Goal: Task Accomplishment & Management: Complete application form

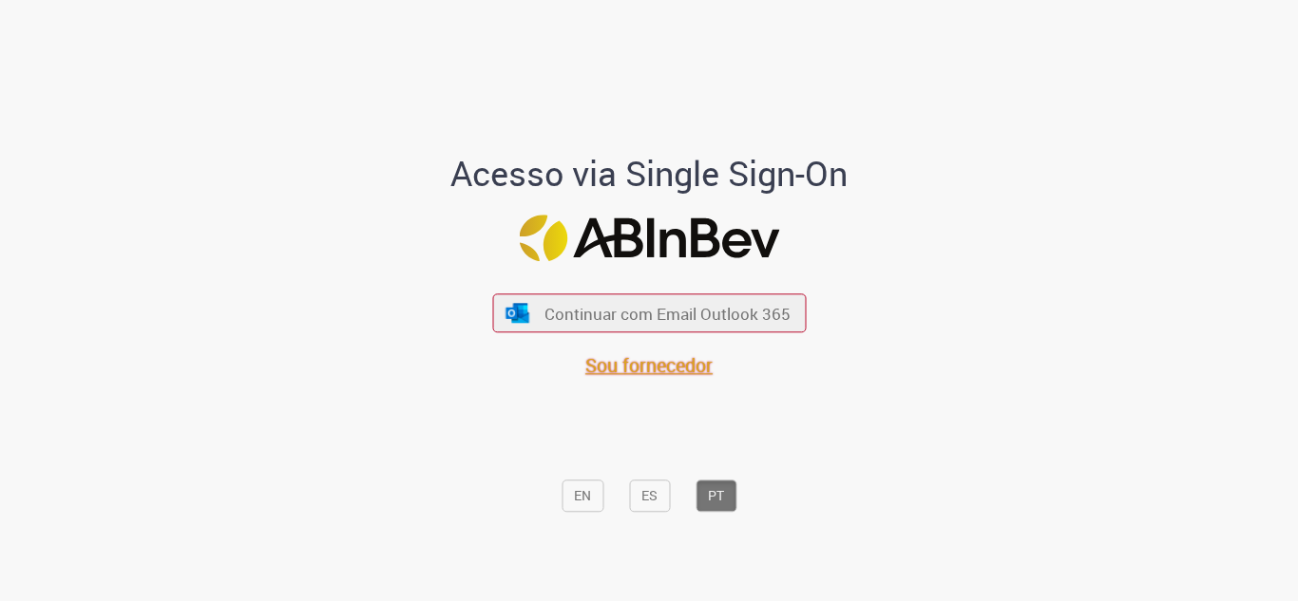
click at [635, 367] on span "Sou fornecedor" at bounding box center [648, 366] width 127 height 26
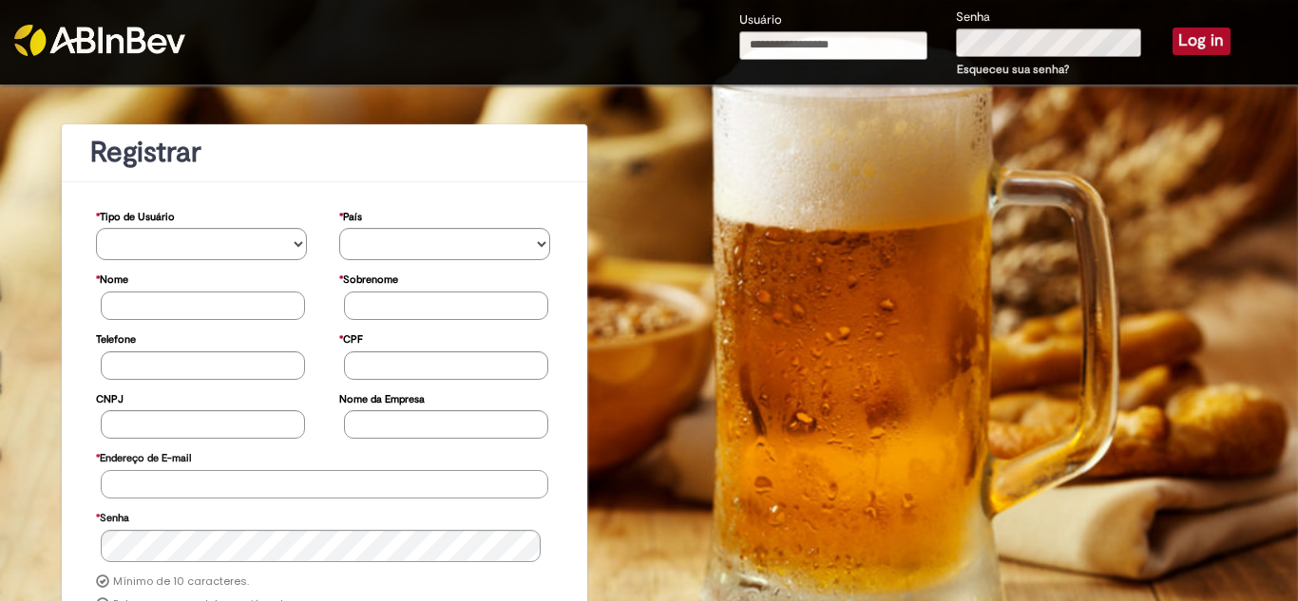
type input "**********"
click at [1201, 36] on button "Log in" at bounding box center [1201, 41] width 58 height 27
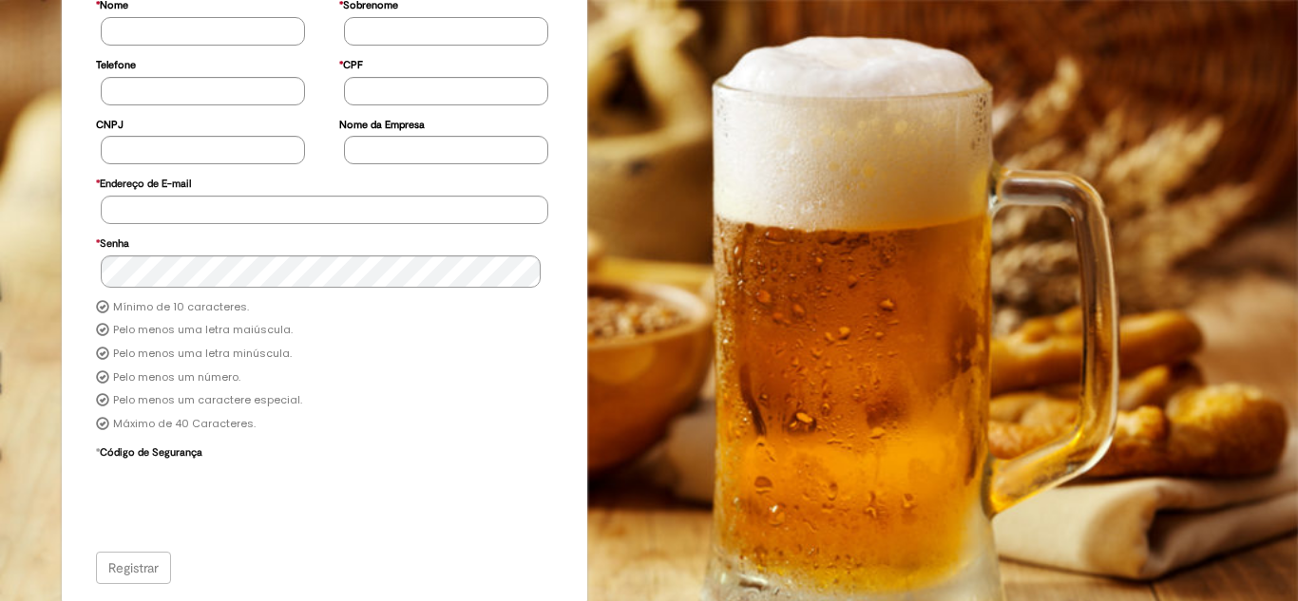
scroll to position [257, 0]
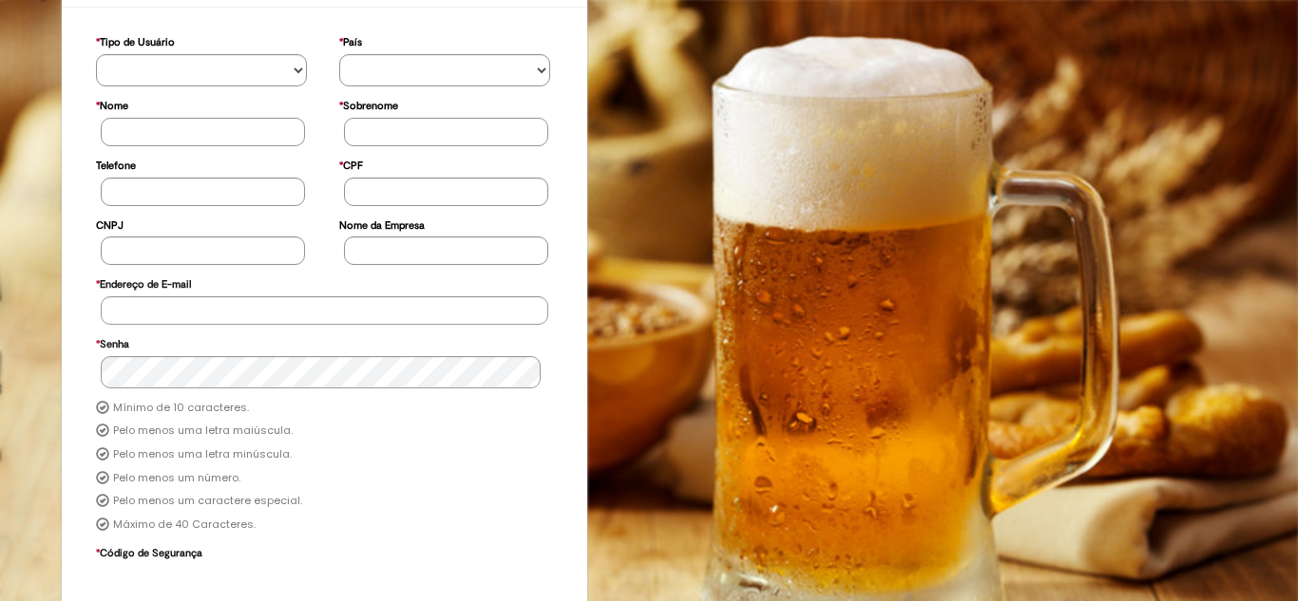
scroll to position [257, 0]
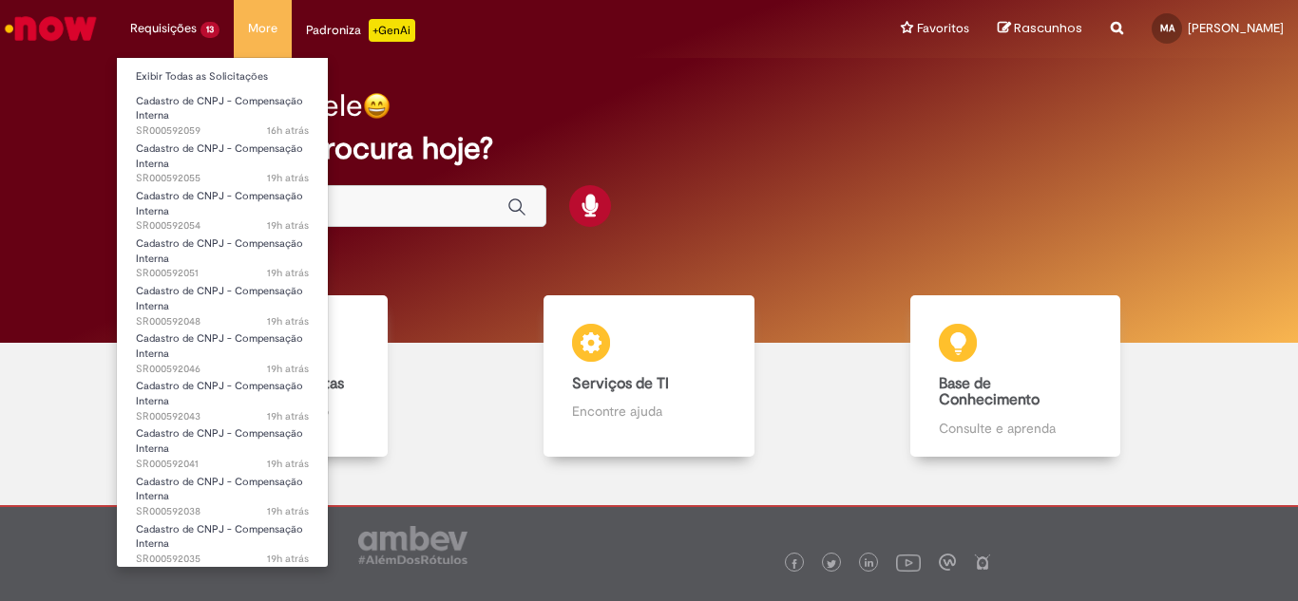
click at [203, 24] on li "Requisições 13 Exibir Todas as Solicitações Cadastro de CNPJ - Compensação Inte…" at bounding box center [175, 28] width 118 height 57
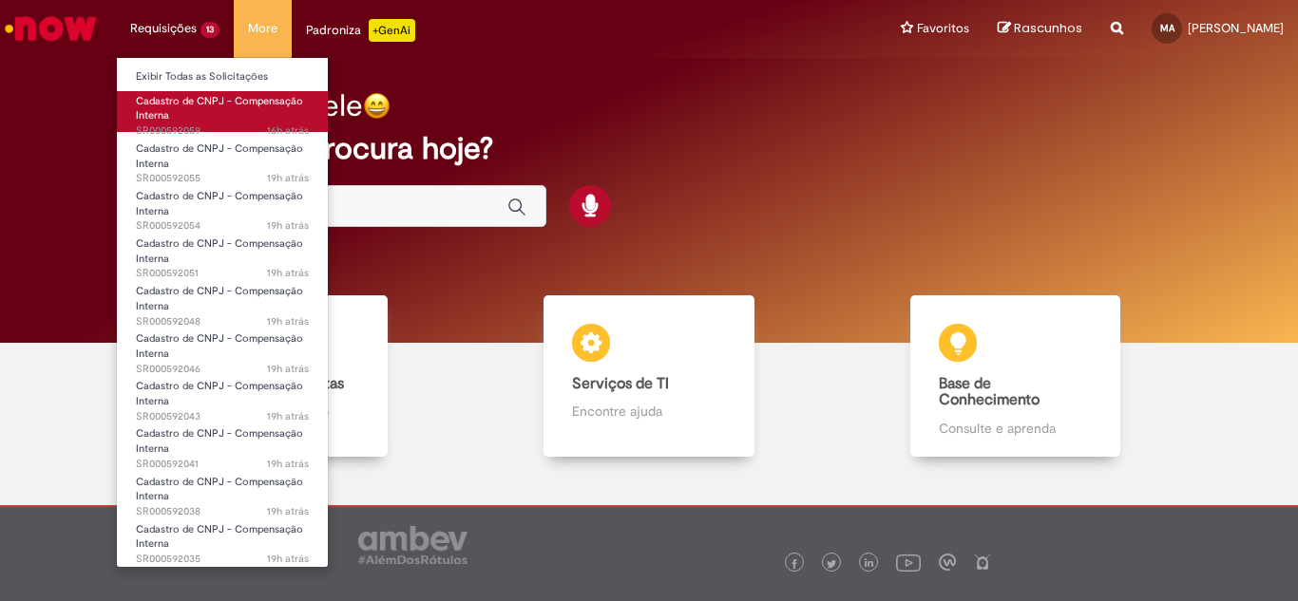
click at [229, 105] on span "Cadastro de CNPJ - Compensação Interna" at bounding box center [219, 108] width 167 height 29
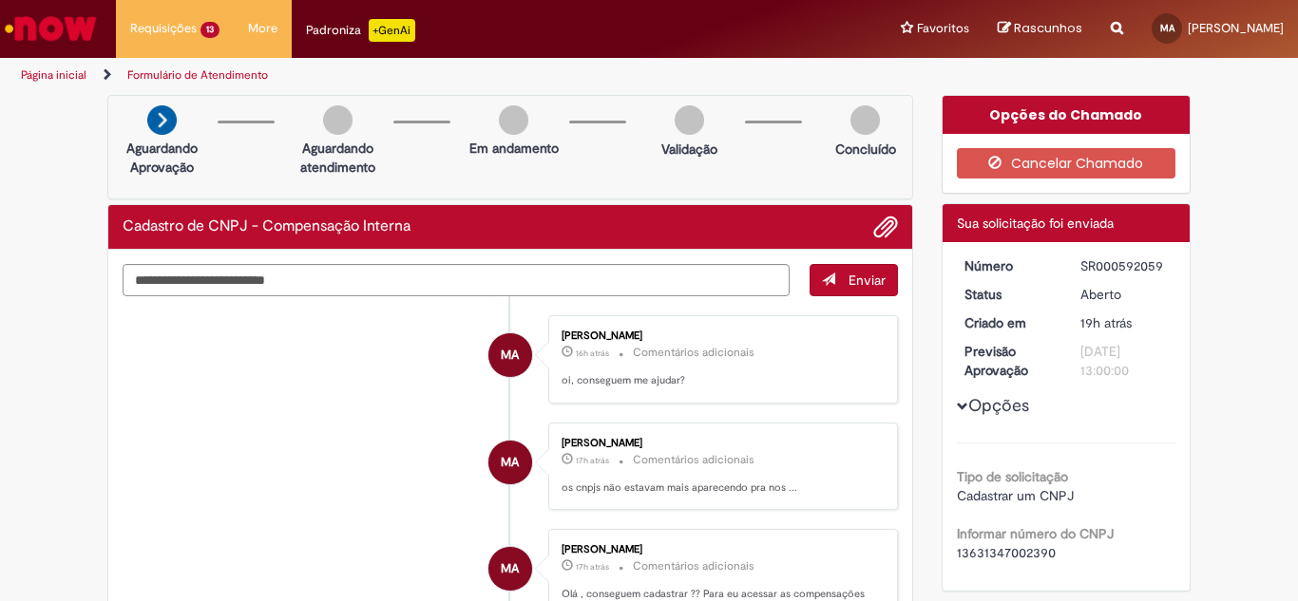
click at [70, 68] on link "Página inicial" at bounding box center [54, 74] width 66 height 15
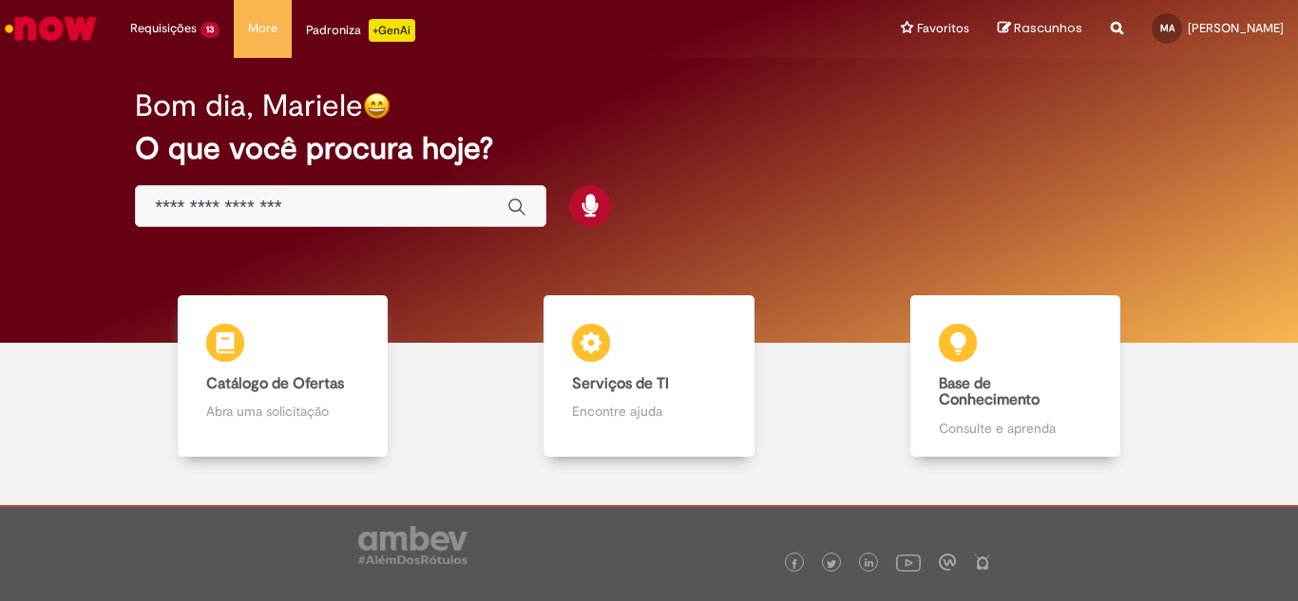
click at [171, 389] on link "Catálogo de Ofertas Catálogo de Ofertas Abra uma solicitação" at bounding box center [283, 376] width 366 height 162
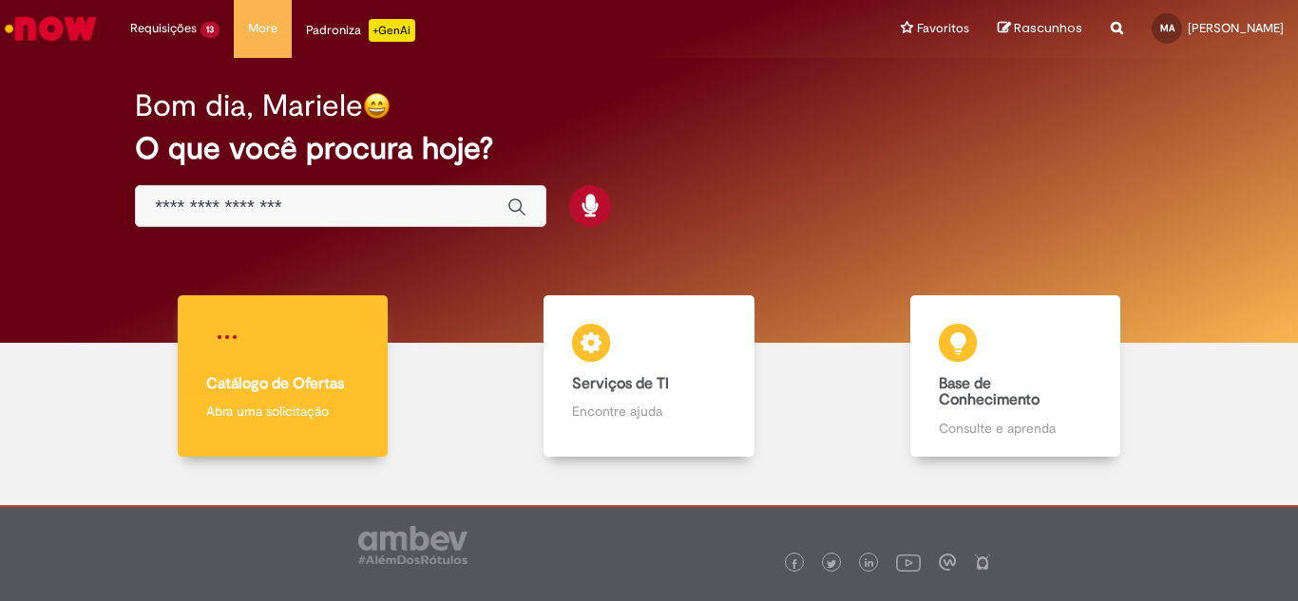
click at [254, 392] on b "Catálogo de Ofertas" at bounding box center [275, 383] width 138 height 19
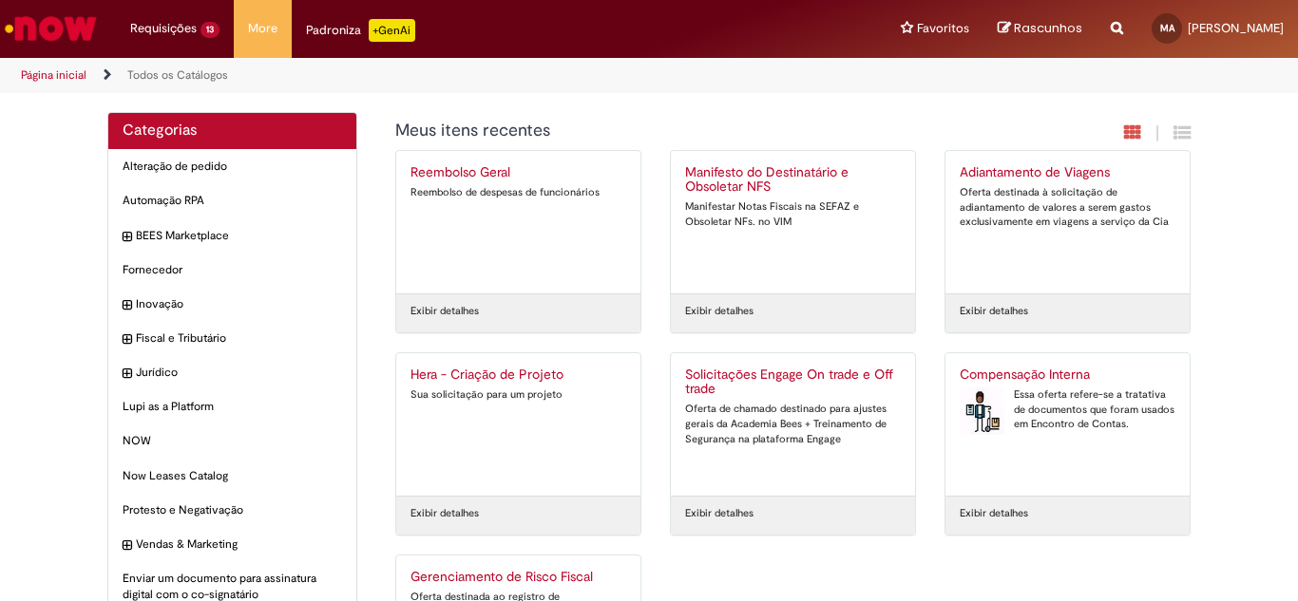
click at [1118, 435] on div "Compensação Interna Essa oferta refere-se a tratativa de documentos que foram u…" at bounding box center [1068, 425] width 216 height 114
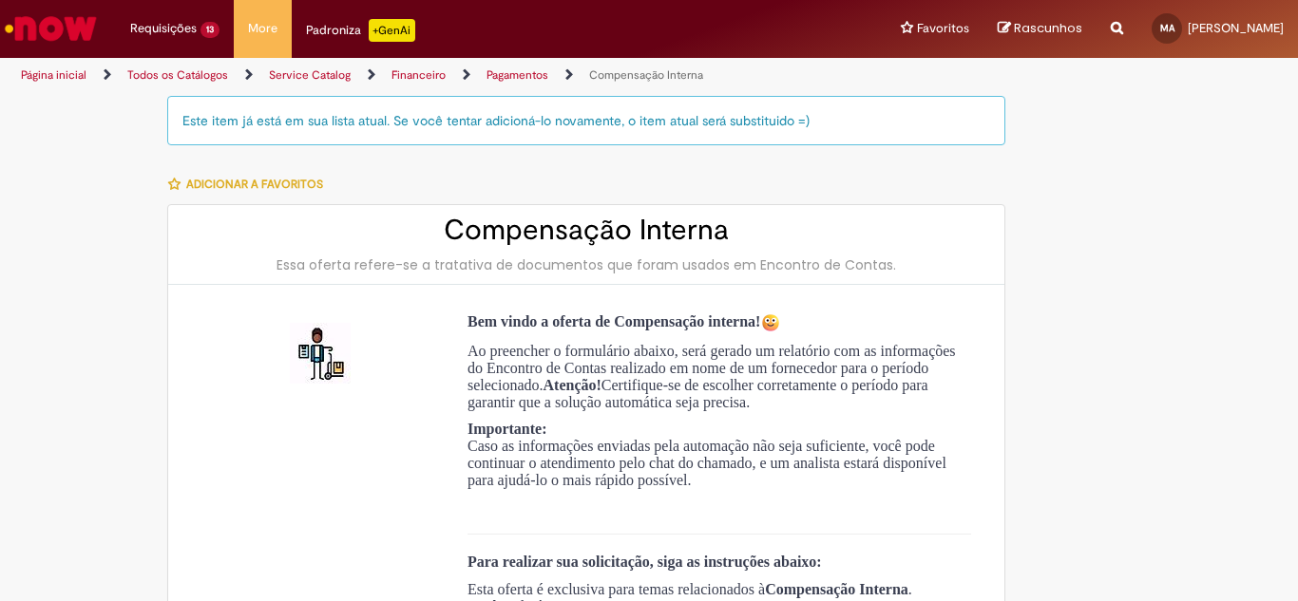
type input "**********"
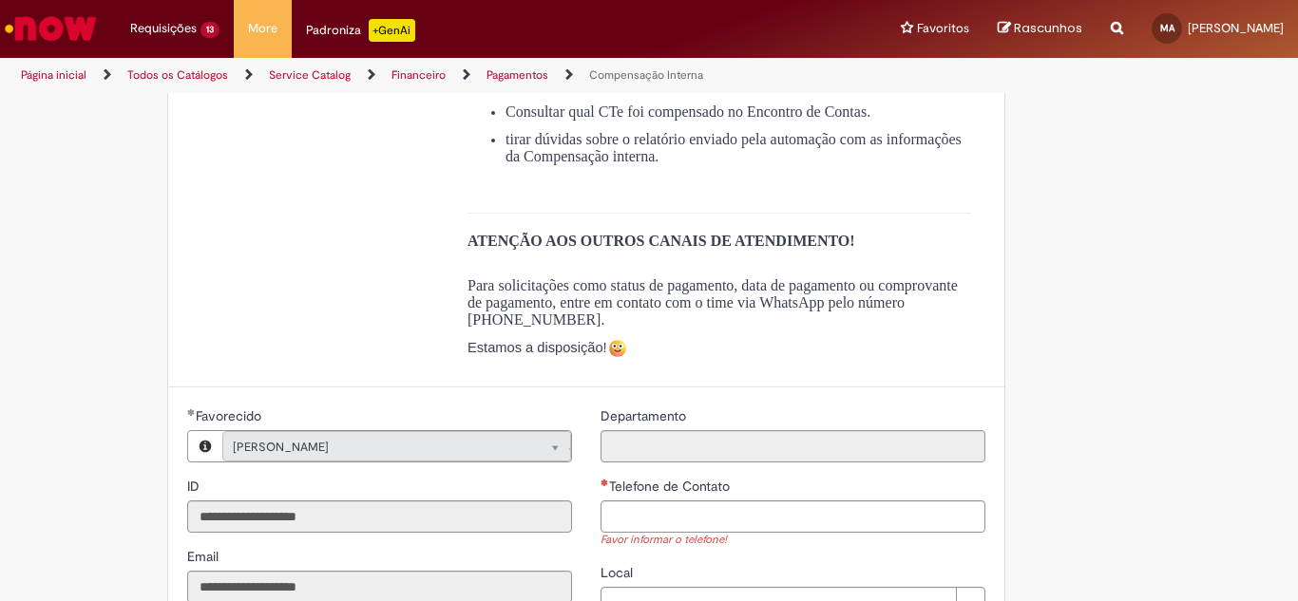
scroll to position [760, 0]
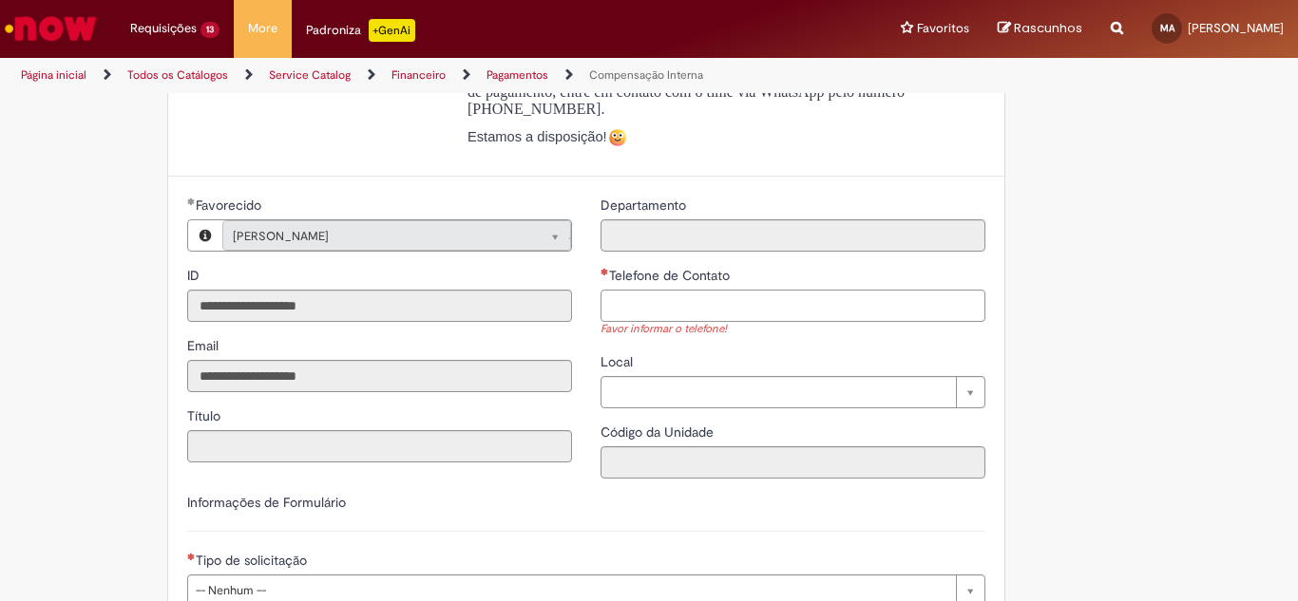
click at [663, 322] on input "Telefone de Contato" at bounding box center [792, 306] width 385 height 32
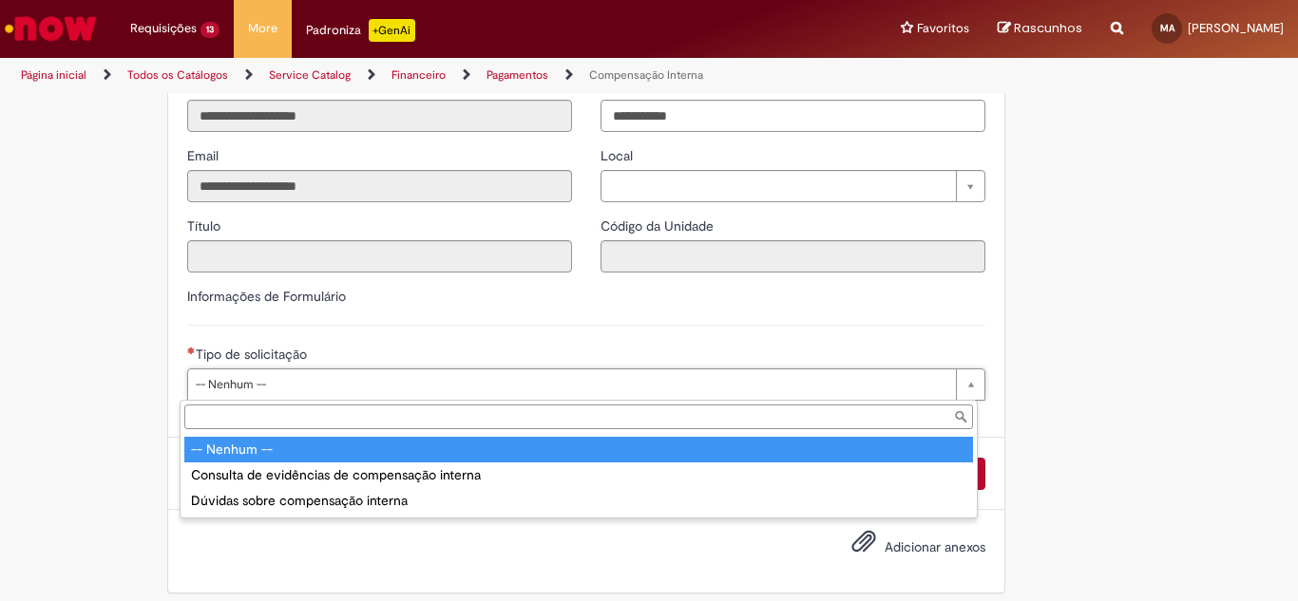
type input "**********"
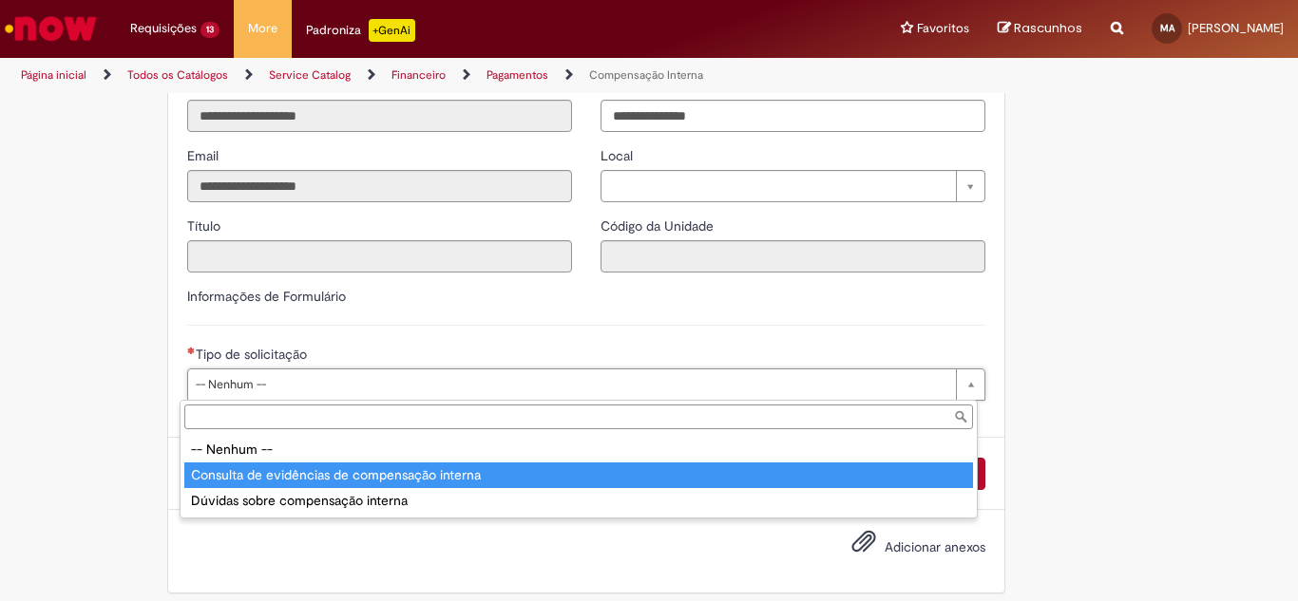
type input "**********"
select select "**********"
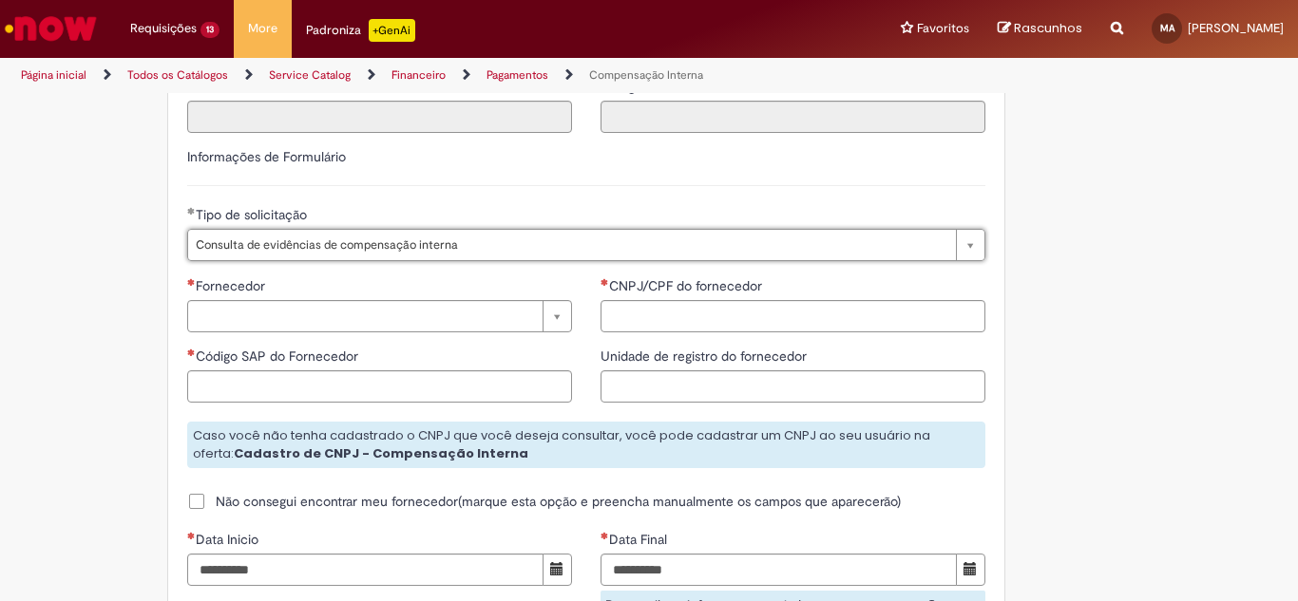
scroll to position [1235, 0]
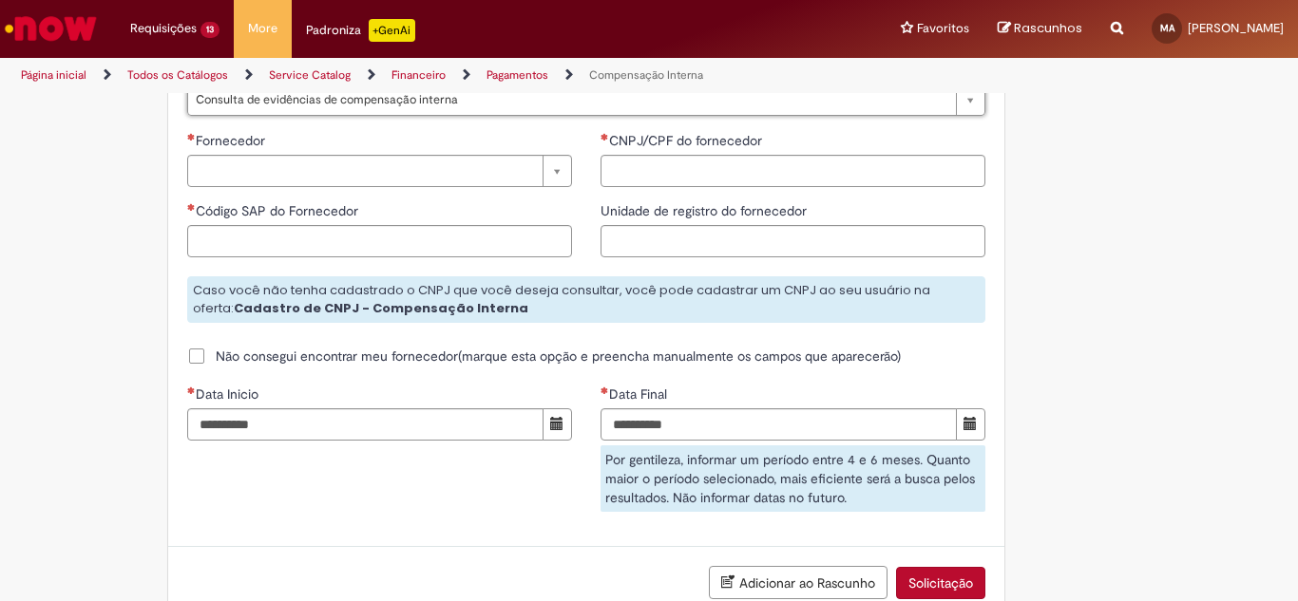
click at [235, 155] on div "Fornecedor" at bounding box center [379, 143] width 385 height 24
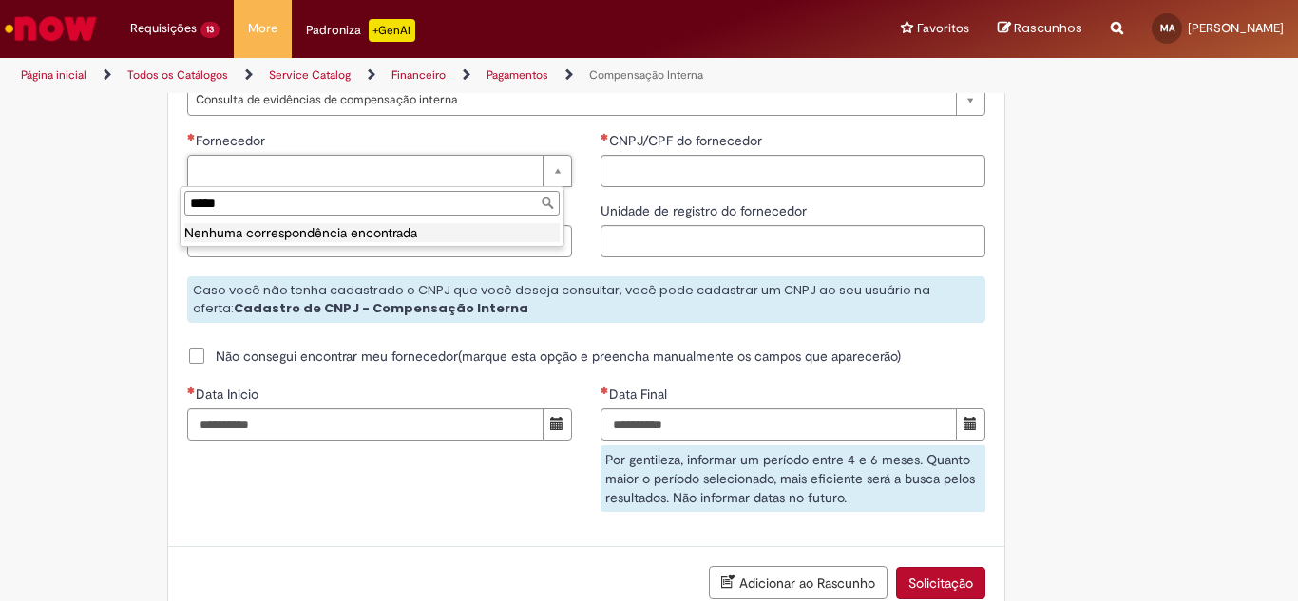
type input "*****"
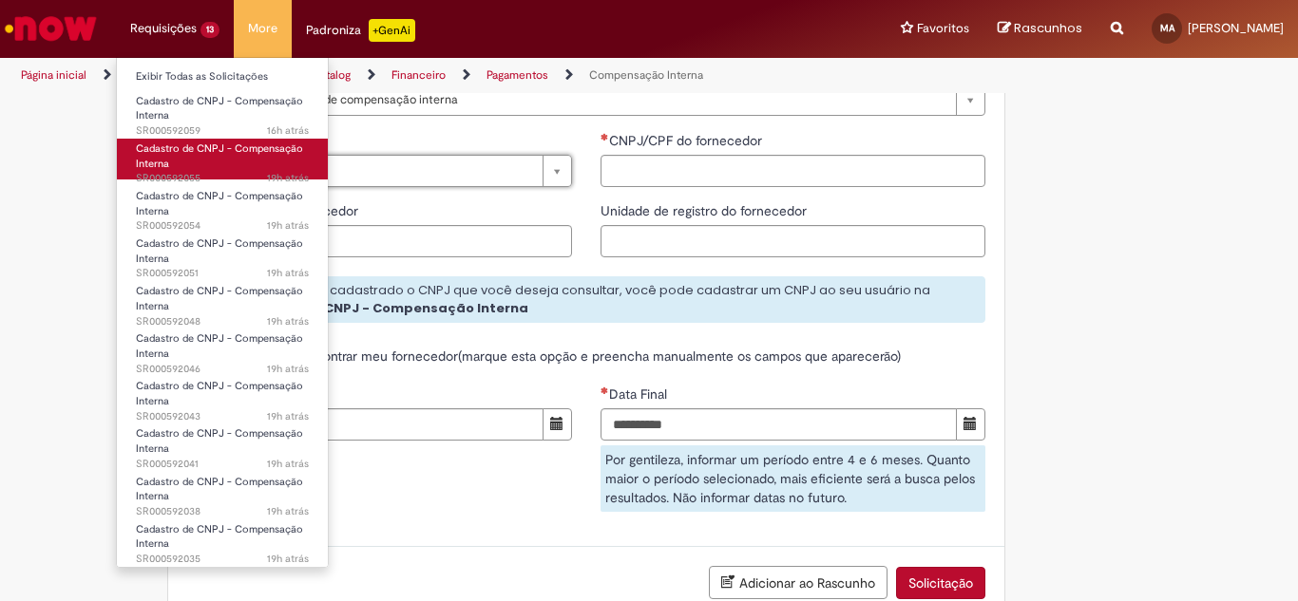
scroll to position [95, 0]
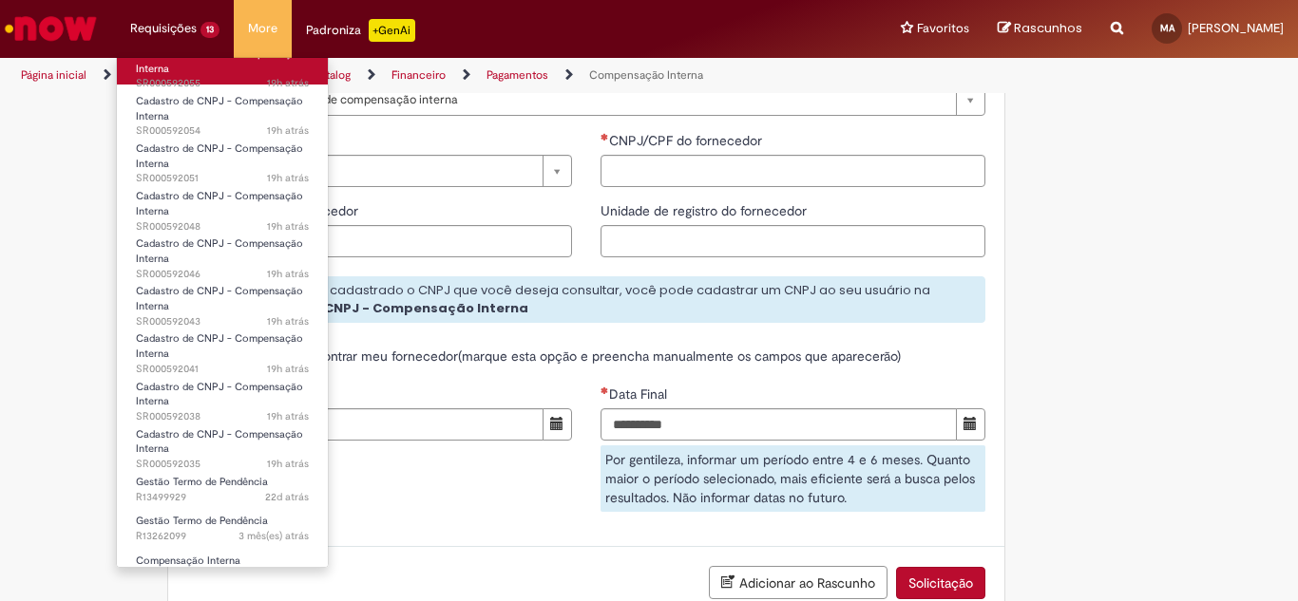
click at [183, 86] on span "19h atrás 19 horas atrás SR000592055" at bounding box center [222, 83] width 173 height 15
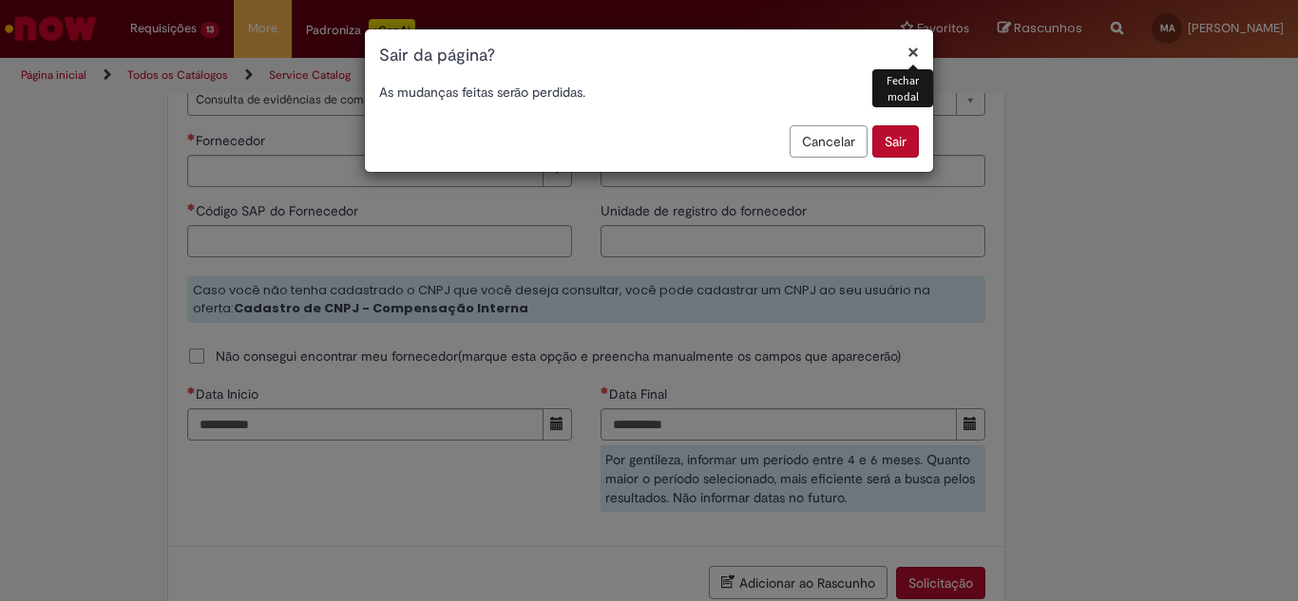
click at [834, 146] on button "Cancelar" at bounding box center [829, 141] width 78 height 32
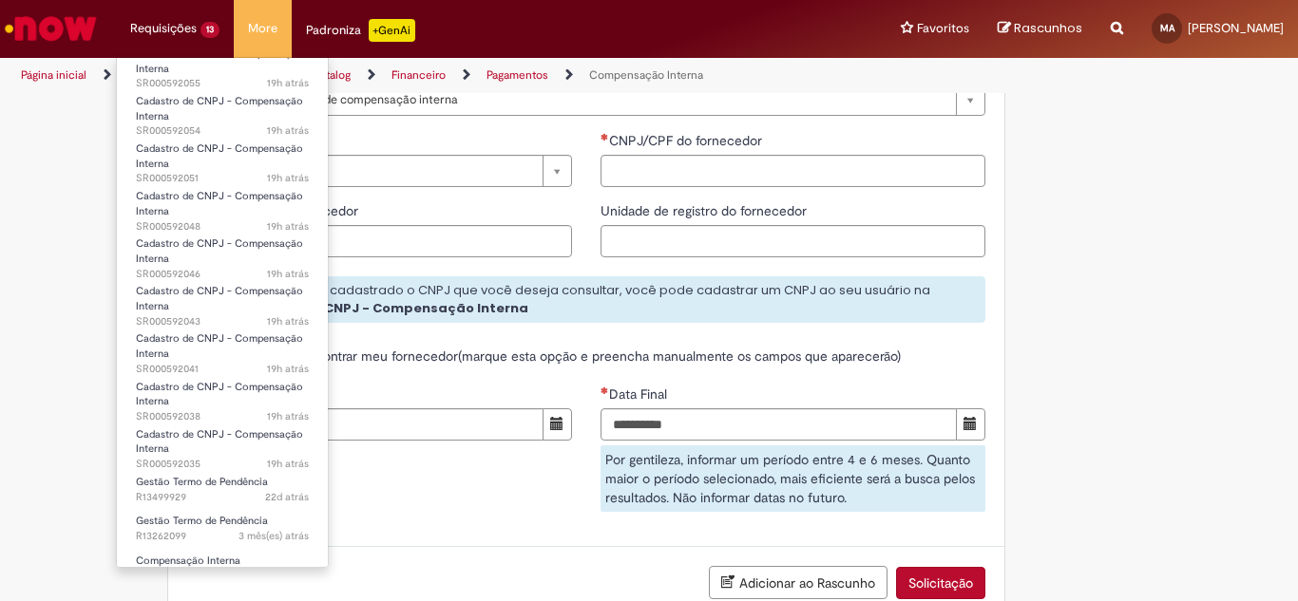
click at [170, 19] on li "Requisições 13 Exibir Todas as Solicitações Cadastro de CNPJ - Compensação Inte…" at bounding box center [175, 28] width 118 height 57
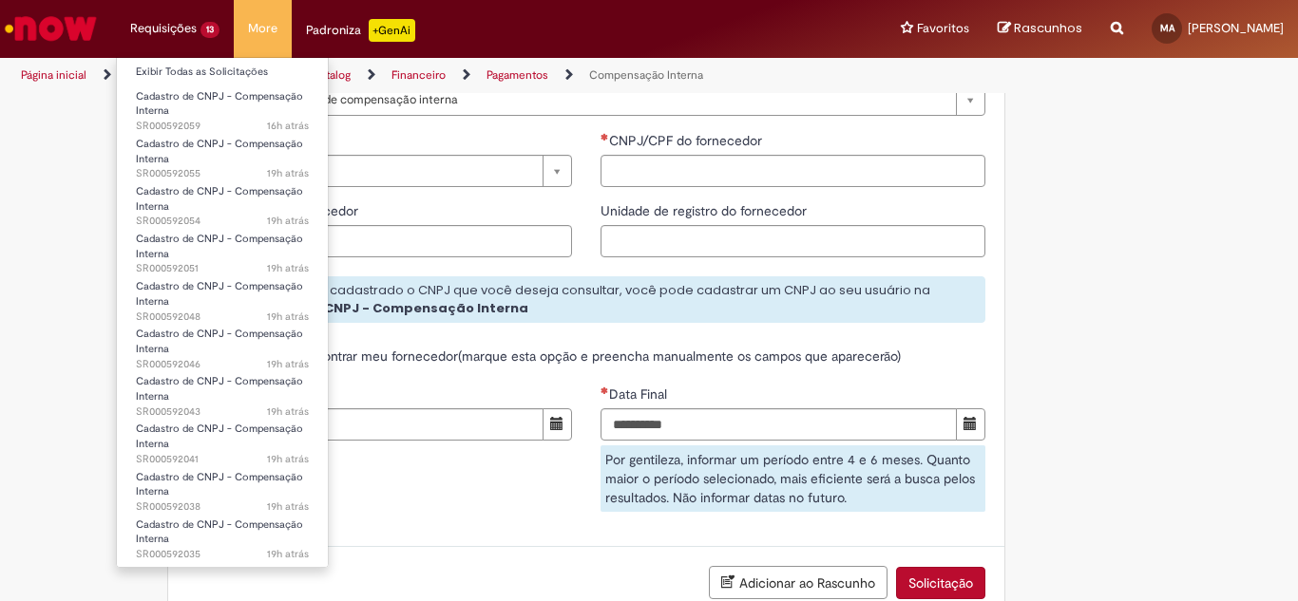
scroll to position [0, 0]
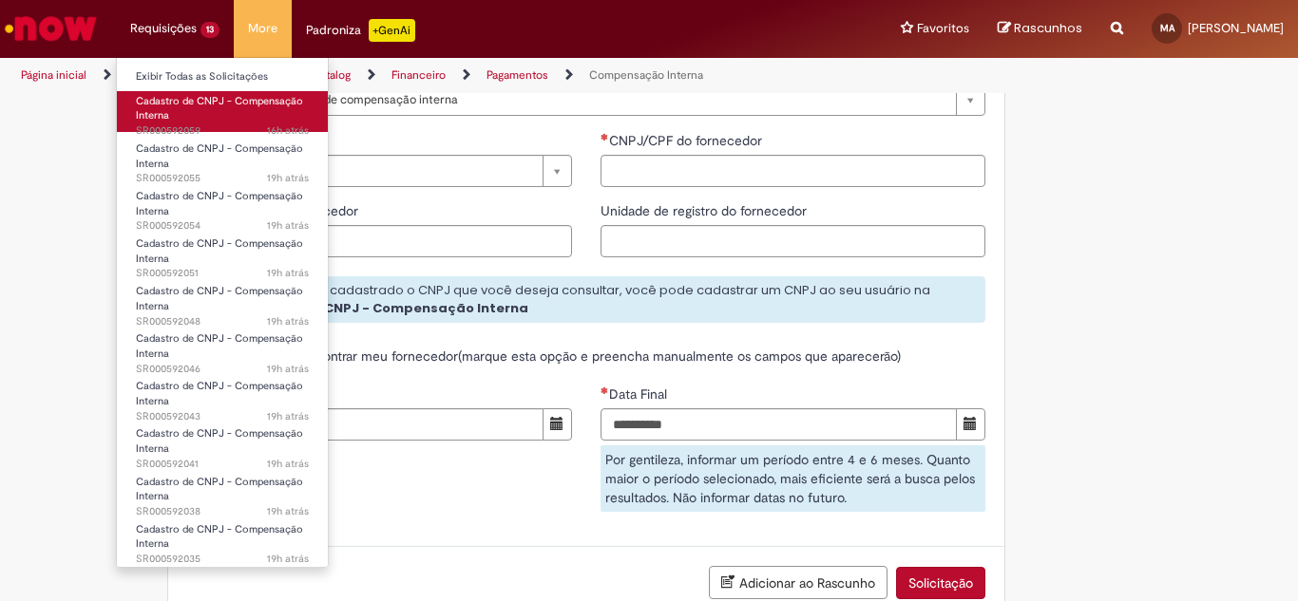
click at [220, 126] on span "16h atrás 16 horas atrás SR000592059" at bounding box center [222, 131] width 173 height 15
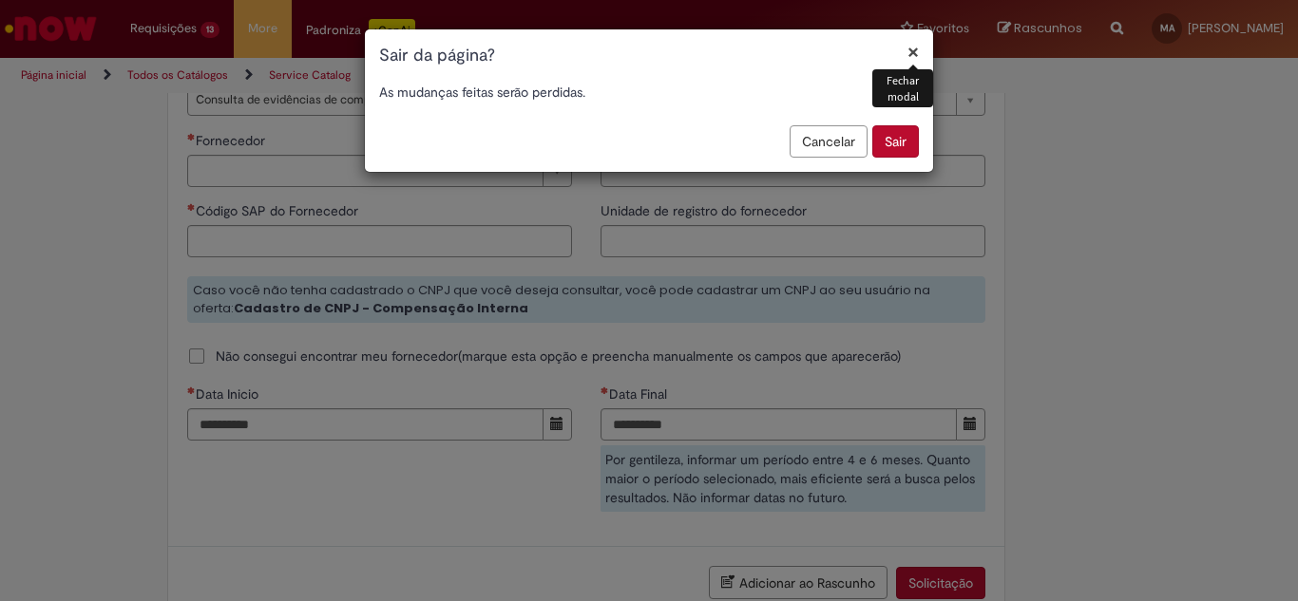
click at [916, 53] on button "×" at bounding box center [912, 52] width 11 height 20
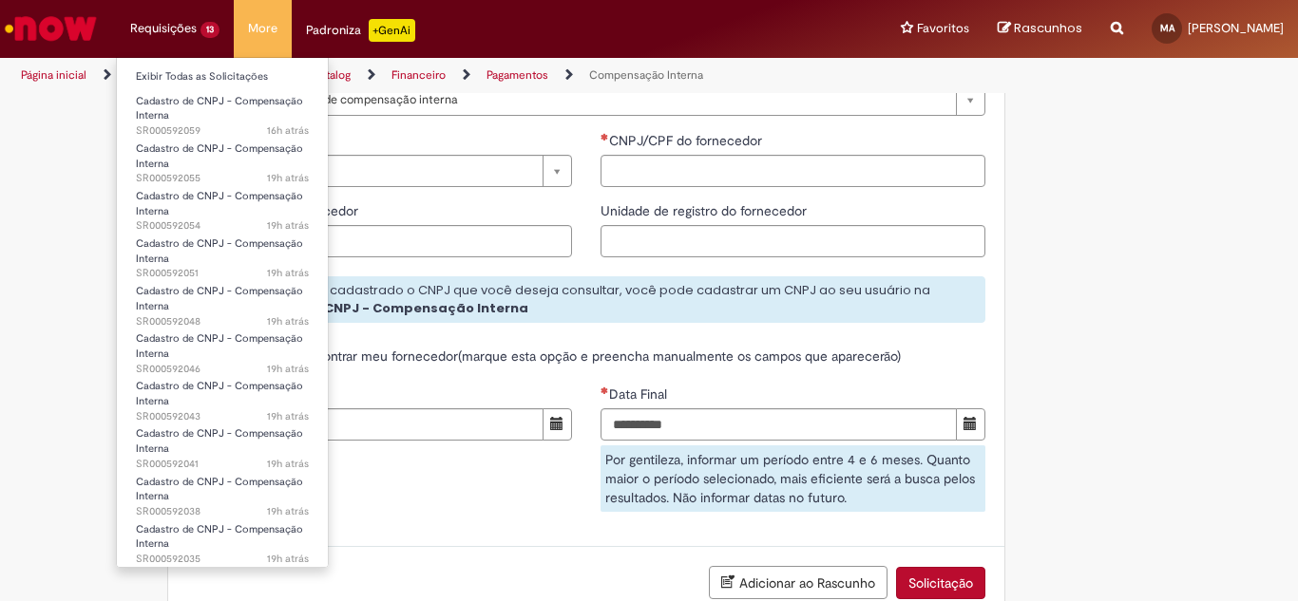
click at [201, 29] on li "Requisições 13 Exibir Todas as Solicitações Cadastro de CNPJ - Compensação Inte…" at bounding box center [175, 28] width 118 height 57
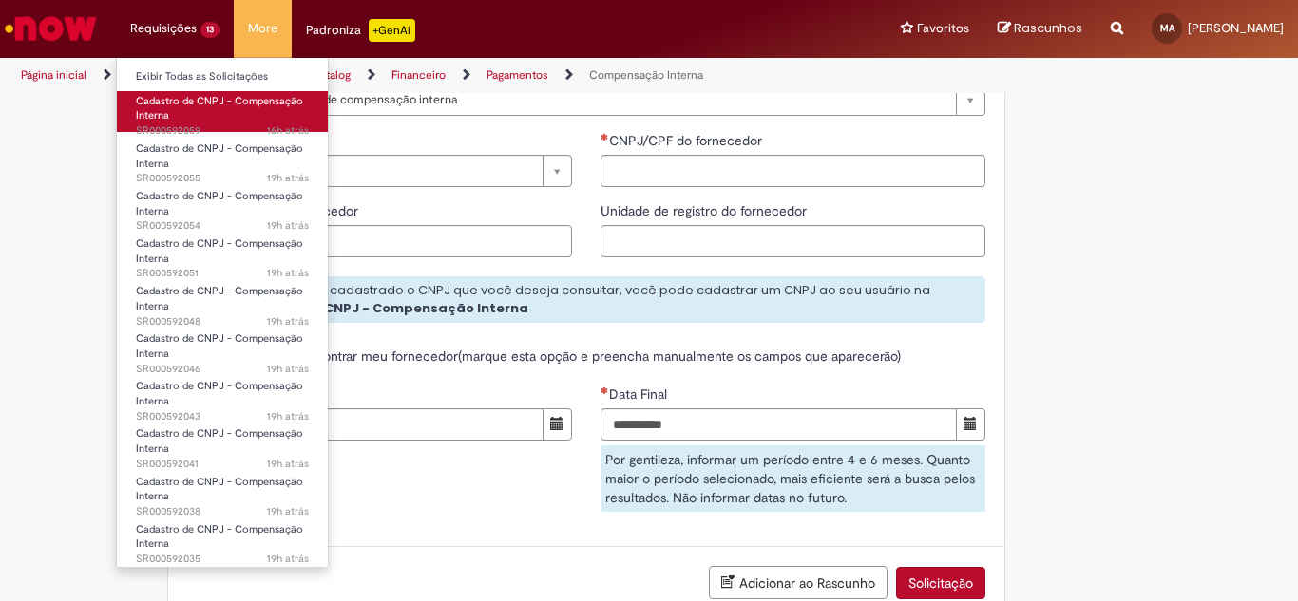
click at [226, 90] on li "Cadastro de CNPJ - Compensação Interna 16h atrás 16 horas atrás SR000592059" at bounding box center [222, 109] width 211 height 45
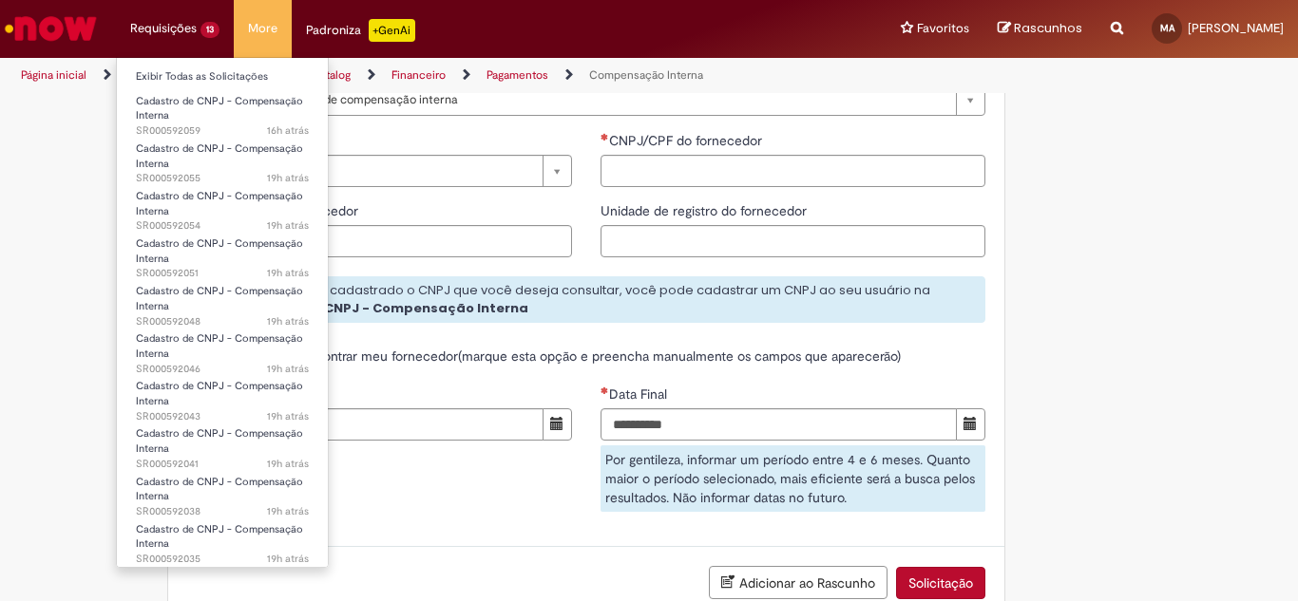
click at [161, 20] on li "Requisições 13 Exibir Todas as Solicitações Cadastro de CNPJ - Compensação Inte…" at bounding box center [175, 28] width 118 height 57
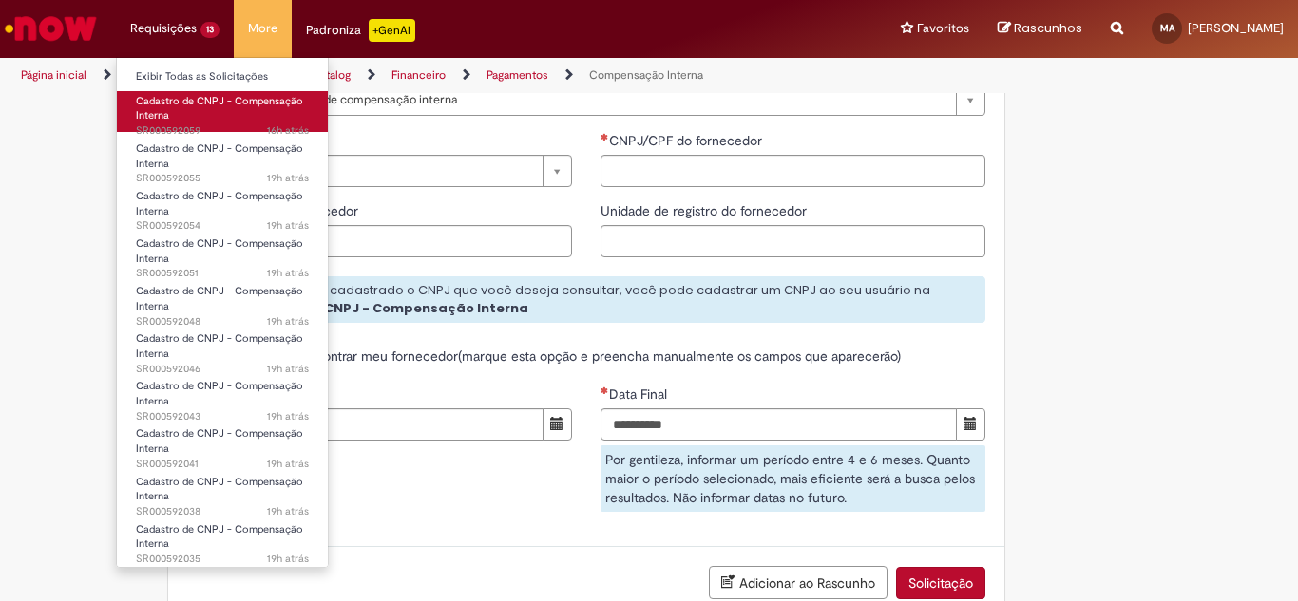
click at [202, 97] on span "Cadastro de CNPJ - Compensação Interna" at bounding box center [219, 108] width 167 height 29
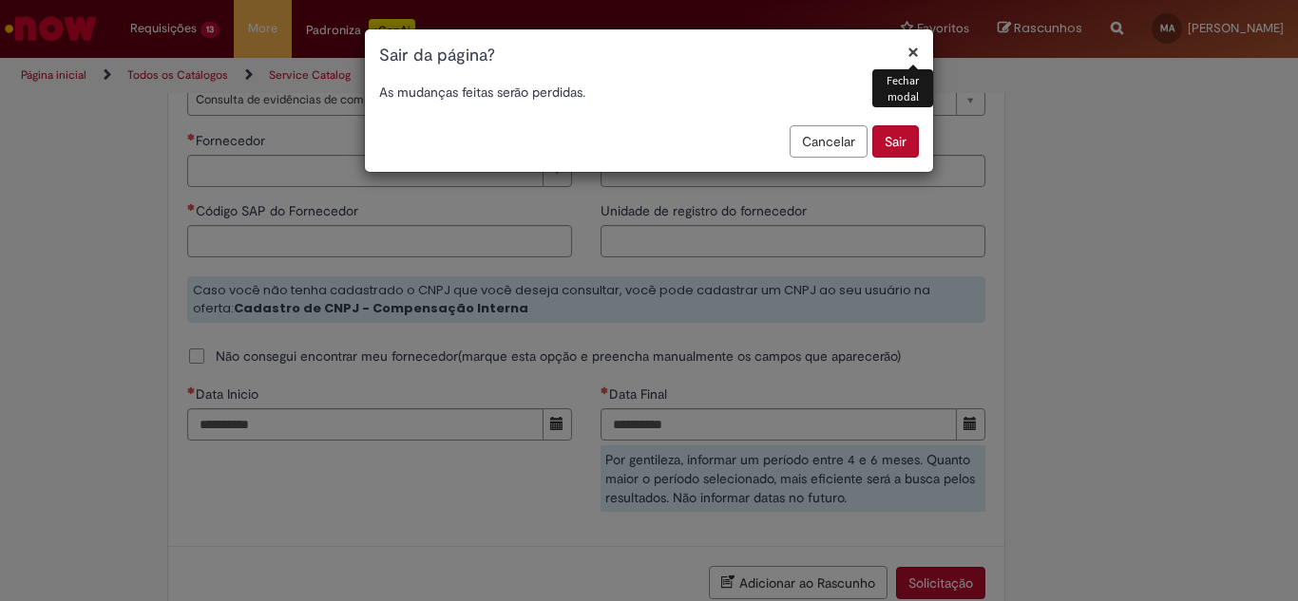
click at [889, 147] on button "Sair" at bounding box center [895, 141] width 47 height 32
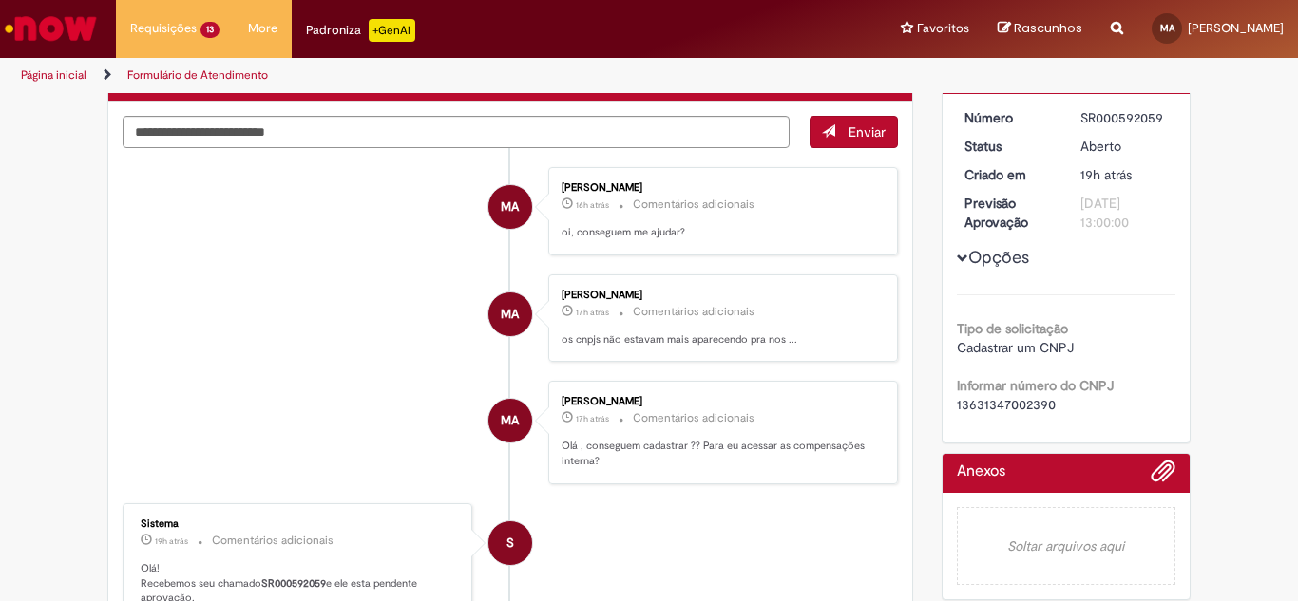
scroll to position [144, 0]
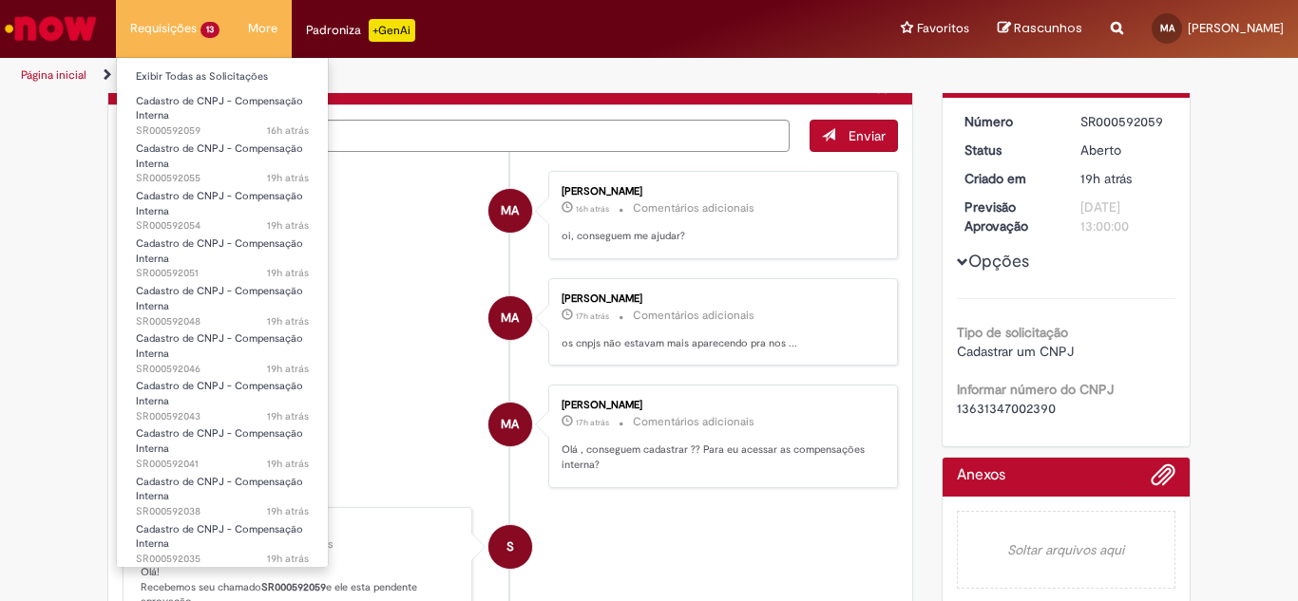
click at [191, 15] on li "Requisições 13 Exibir Todas as Solicitações Cadastro de CNPJ - Compensação Inte…" at bounding box center [175, 28] width 118 height 57
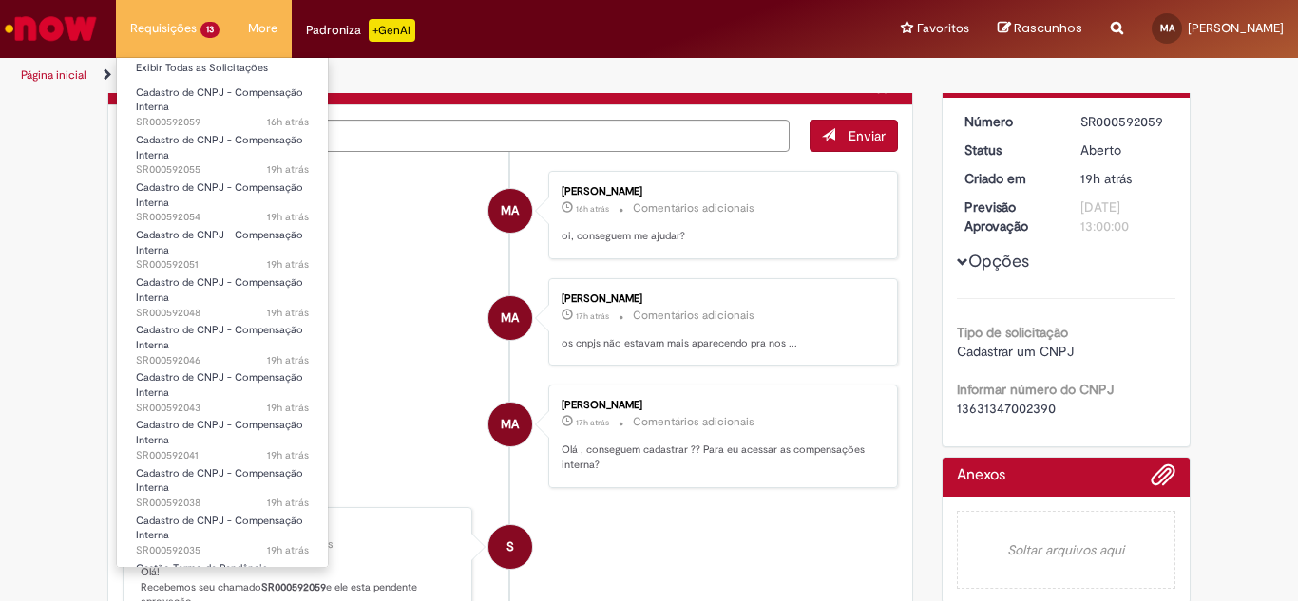
scroll to position [7, 0]
click at [229, 13] on li "Requisições 13 Exibir Todas as Solicitações Cadastro de CNPJ - Compensação Inte…" at bounding box center [175, 28] width 118 height 57
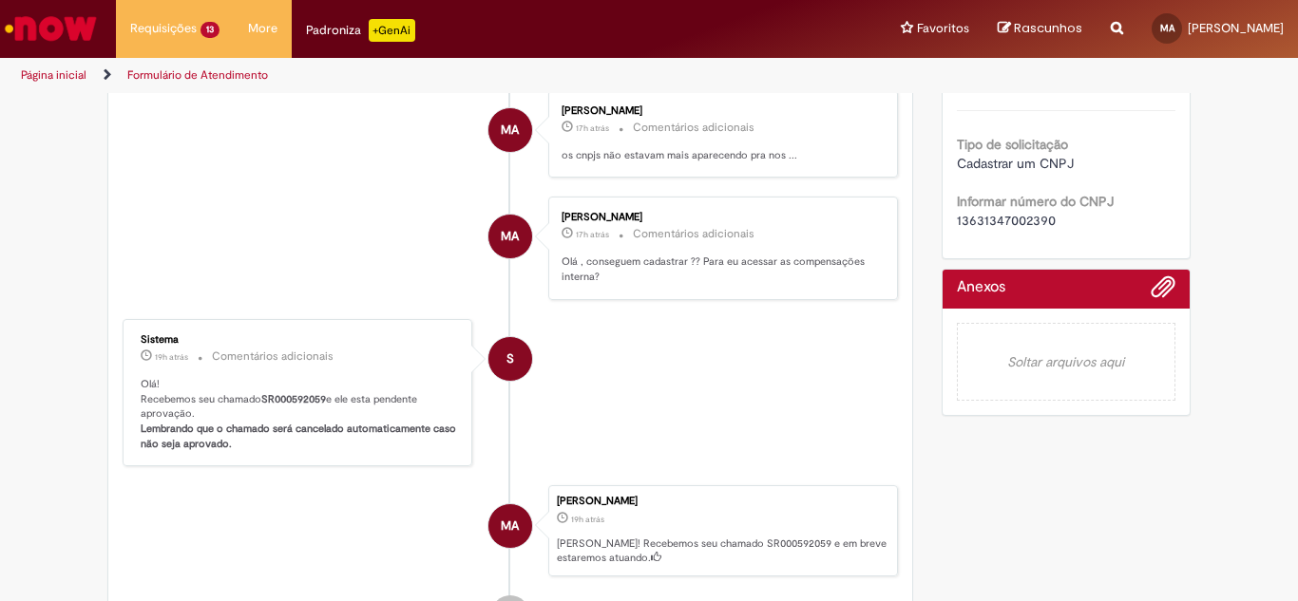
scroll to position [334, 0]
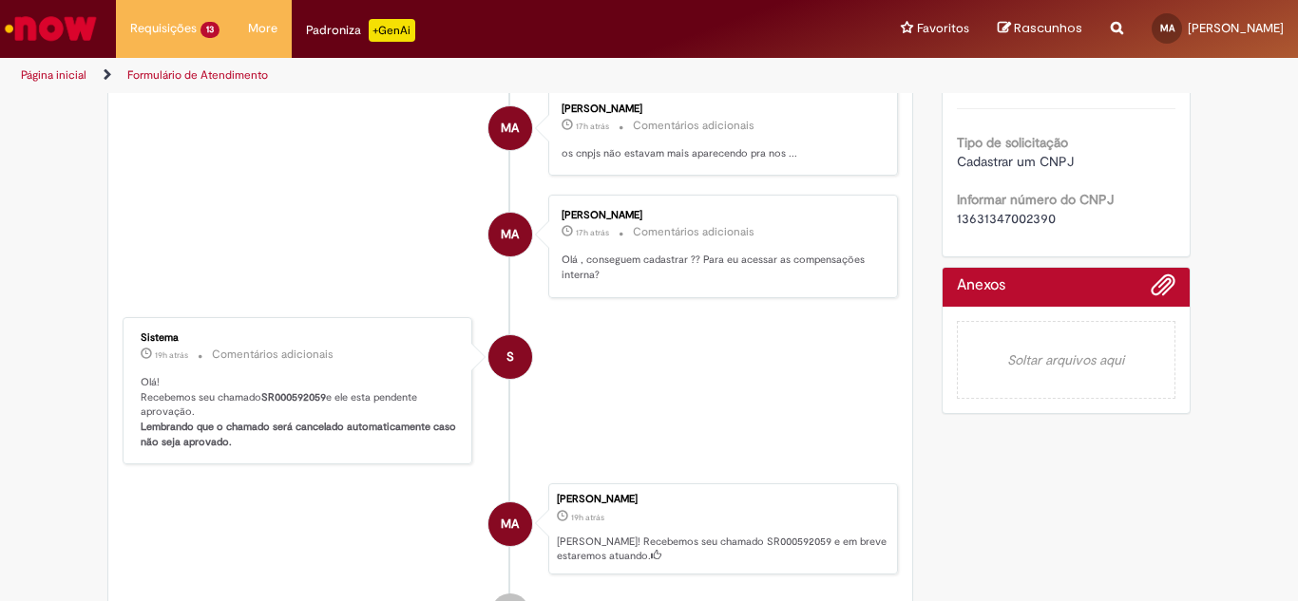
click at [327, 264] on li "MA [PERSON_NAME] 17h atrás 17 horas atrás Comentários adicionais Olá , consegue…" at bounding box center [510, 247] width 775 height 104
drag, startPoint x: 316, startPoint y: 389, endPoint x: 321, endPoint y: 409, distance: 20.5
click at [316, 390] on p "Olá! Recebemos seu chamado SR000592059 e ele esta pendente aprovação. Lembrando…" at bounding box center [299, 412] width 316 height 75
drag, startPoint x: 321, startPoint y: 410, endPoint x: 310, endPoint y: 412, distance: 11.6
click at [319, 410] on p "Olá! Recebemos seu chamado SR000592059 e ele esta pendente aprovação. Lembrando…" at bounding box center [299, 412] width 316 height 75
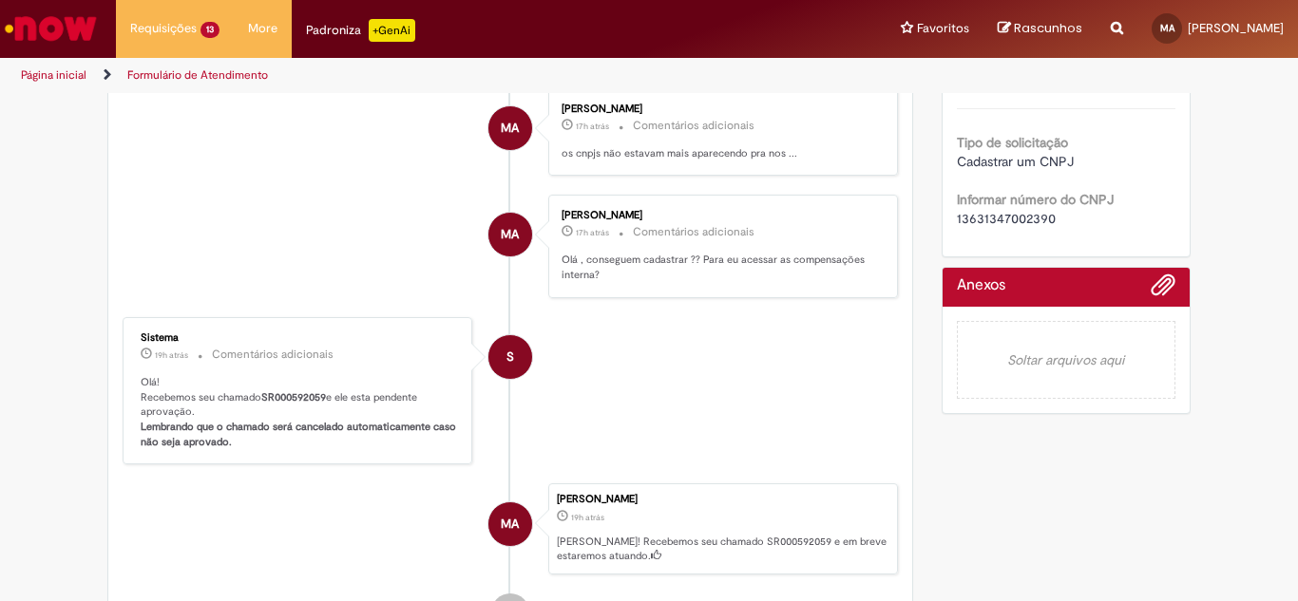
click at [279, 395] on b "SR000592059" at bounding box center [293, 397] width 65 height 14
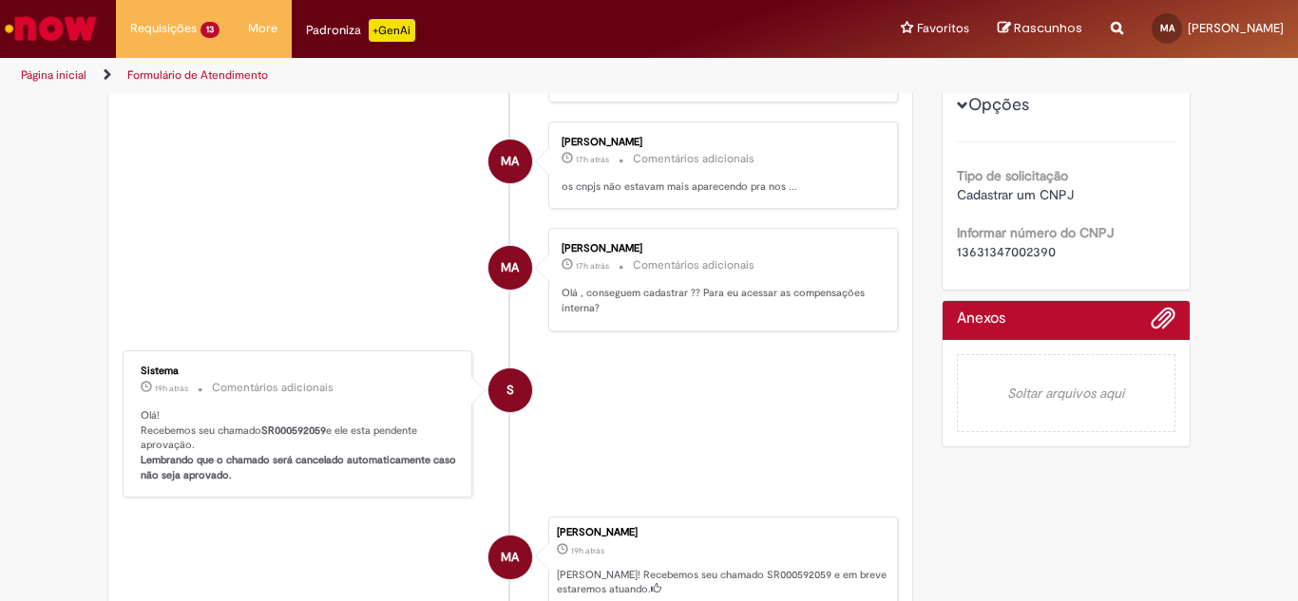
scroll to position [95, 0]
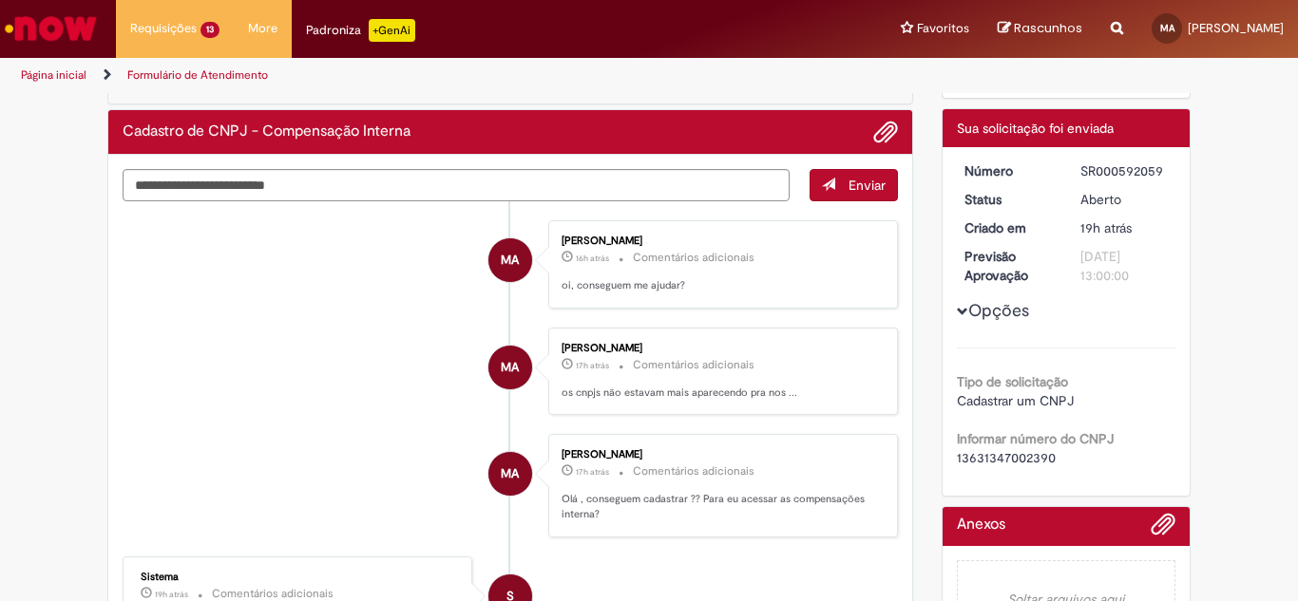
click at [957, 313] on span "Opções para SR000592059" at bounding box center [962, 311] width 11 height 11
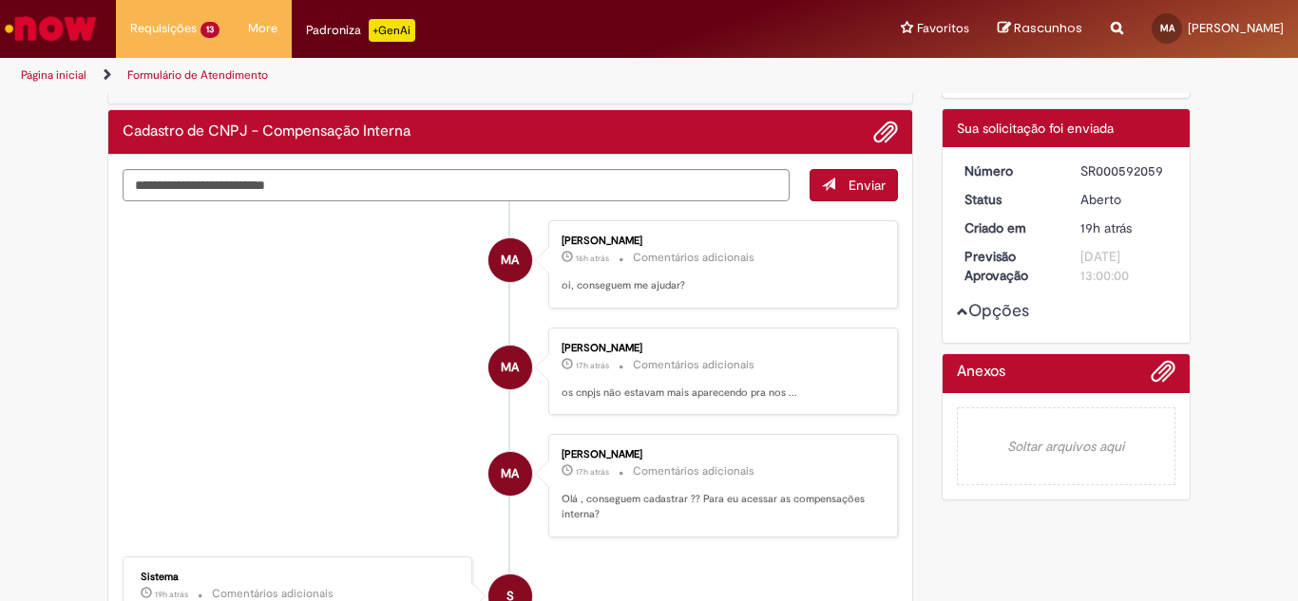
click at [957, 313] on span "Opções para SR000592059" at bounding box center [962, 311] width 11 height 11
